Goal: Task Accomplishment & Management: Manage account settings

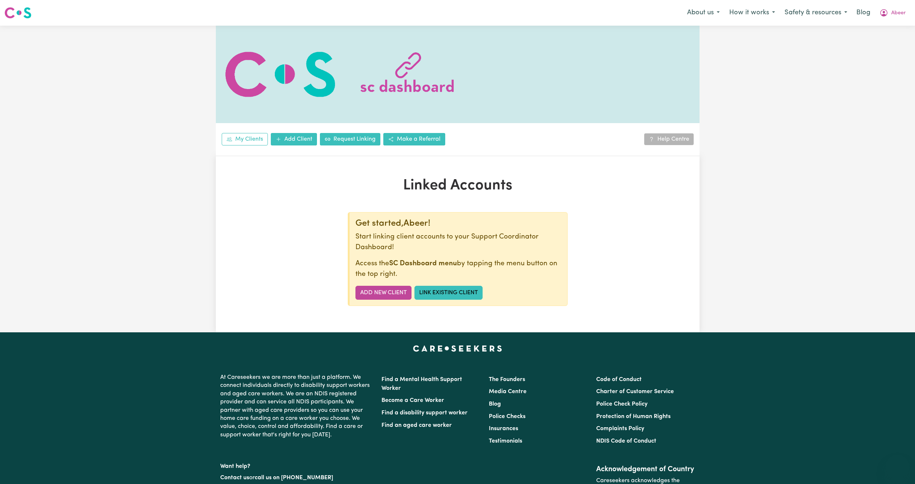
click at [888, 12] on icon "My Account" at bounding box center [884, 12] width 9 height 9
click at [878, 45] on link "Logout" at bounding box center [881, 42] width 58 height 14
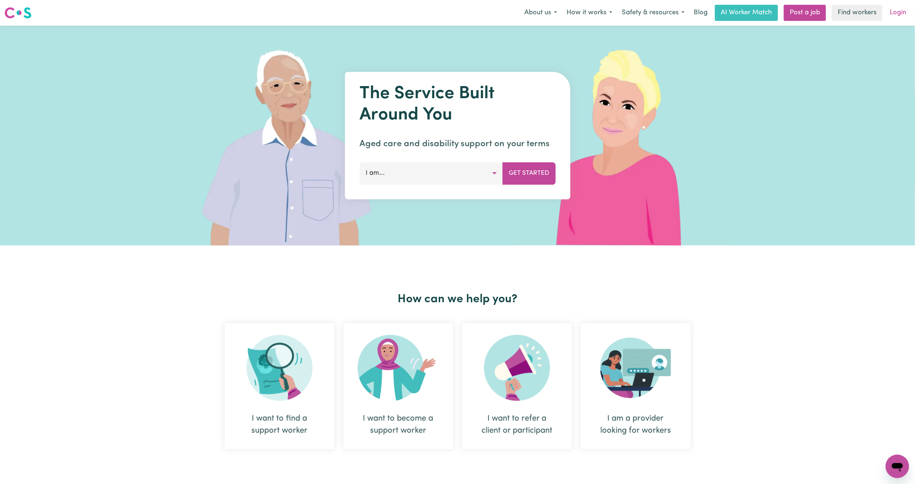
click at [901, 12] on link "Login" at bounding box center [897, 13] width 25 height 16
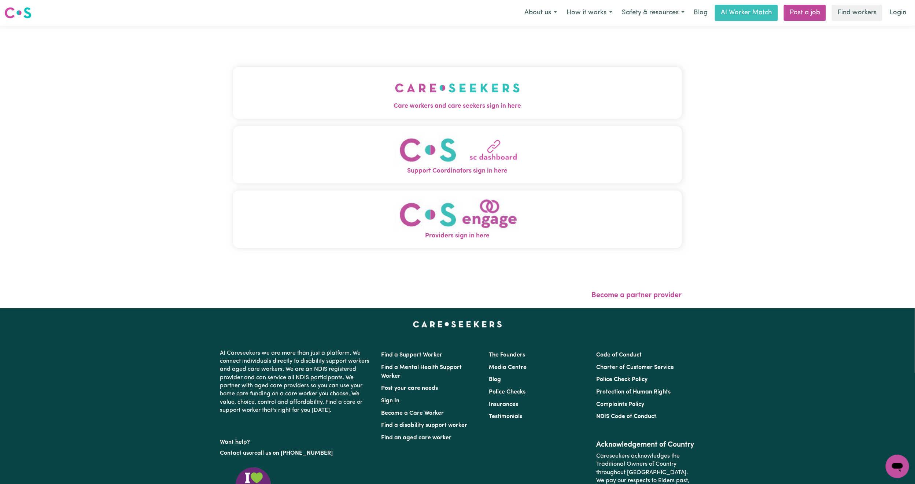
click at [455, 91] on img "Care workers and care seekers sign in here" at bounding box center [457, 87] width 125 height 27
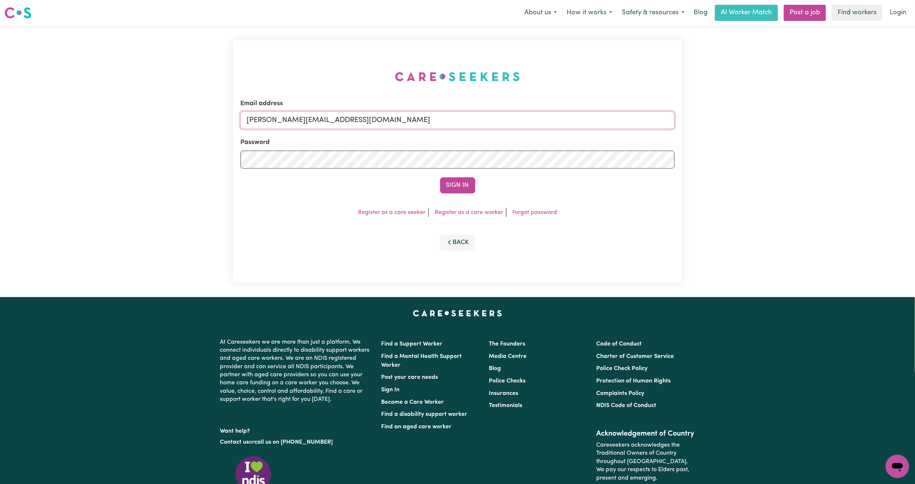
drag, startPoint x: 284, startPoint y: 118, endPoint x: 294, endPoint y: 125, distance: 11.8
click at [284, 118] on input "[PERSON_NAME][EMAIL_ADDRESS][DOMAIN_NAME]" at bounding box center [457, 120] width 434 height 18
drag, startPoint x: 287, startPoint y: 119, endPoint x: 458, endPoint y: 138, distance: 171.4
click at [458, 138] on form "Email address [EMAIL_ADDRESS][PERSON_NAME][DOMAIN_NAME] Password Sign In" at bounding box center [457, 146] width 434 height 95
type input "superuser~[EMAIL_ADDRESS][DOMAIN_NAME]"
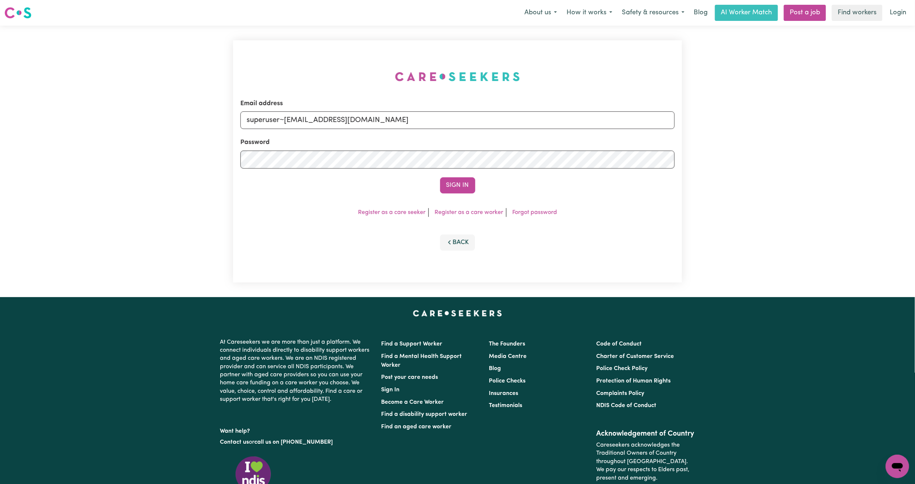
click at [440, 177] on button "Sign In" at bounding box center [457, 185] width 35 height 16
